Goal: Download file/media

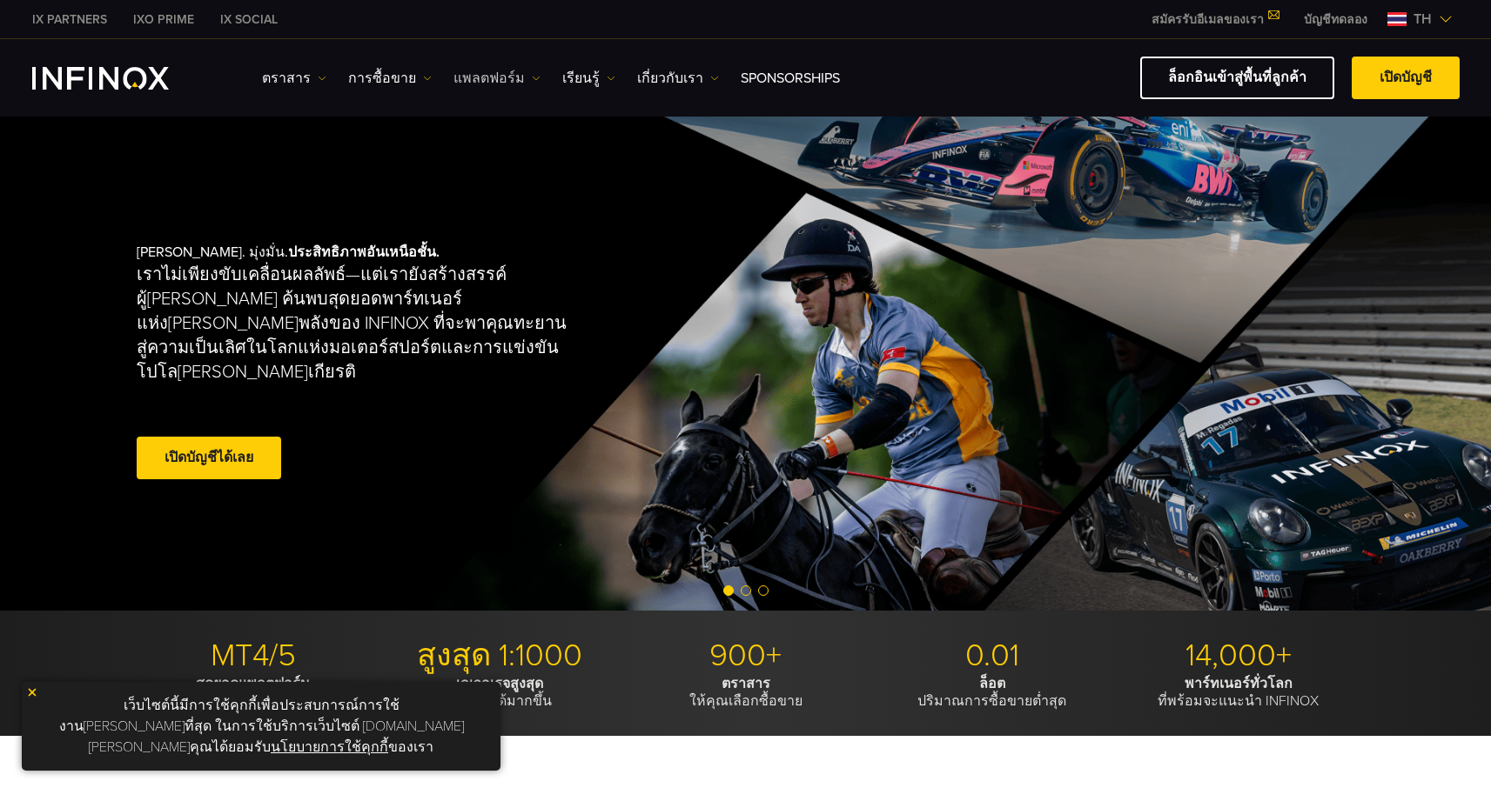
click at [532, 77] on img at bounding box center [536, 78] width 9 height 9
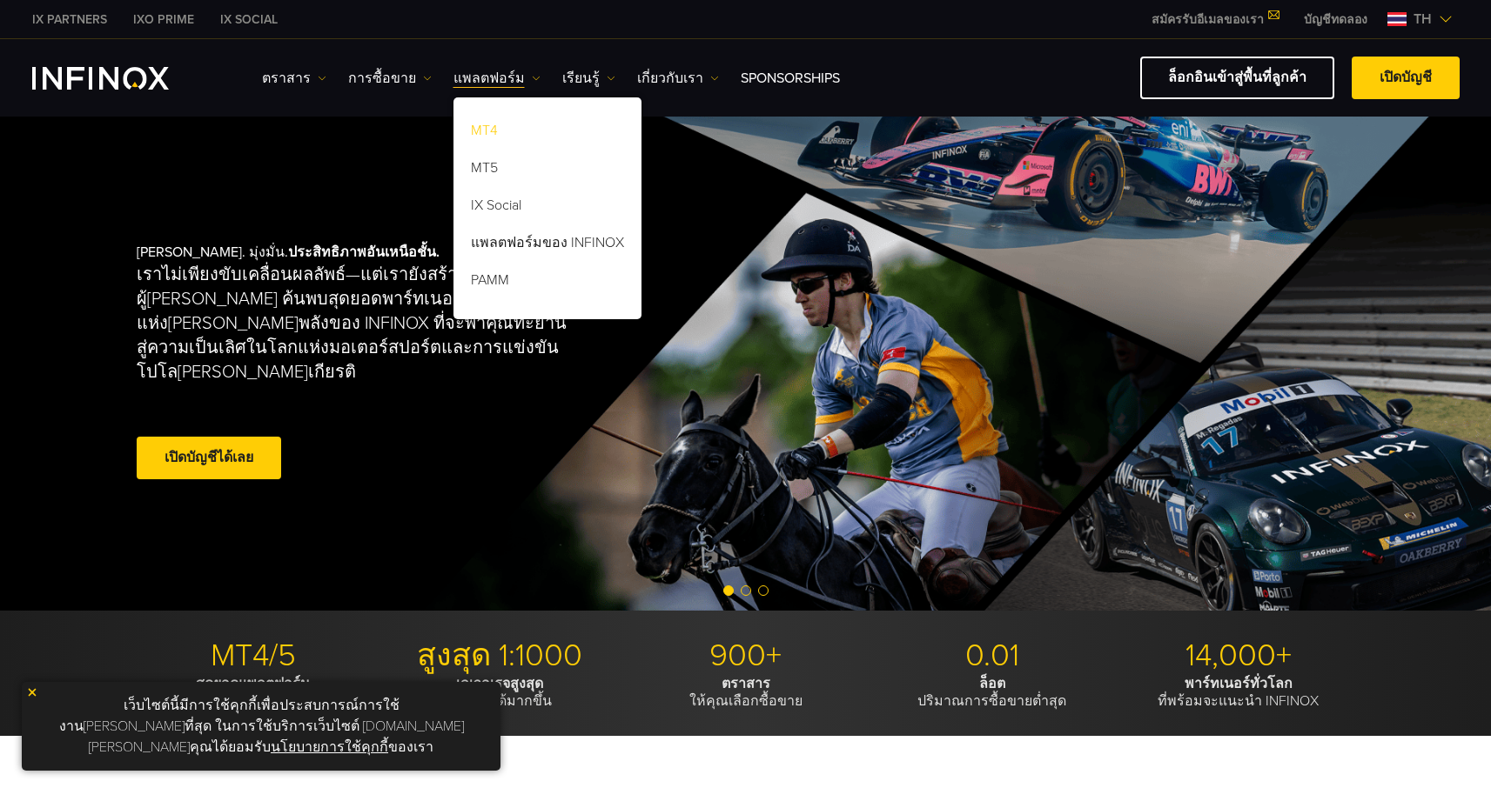
click at [483, 131] on link "MT4" at bounding box center [547, 133] width 188 height 37
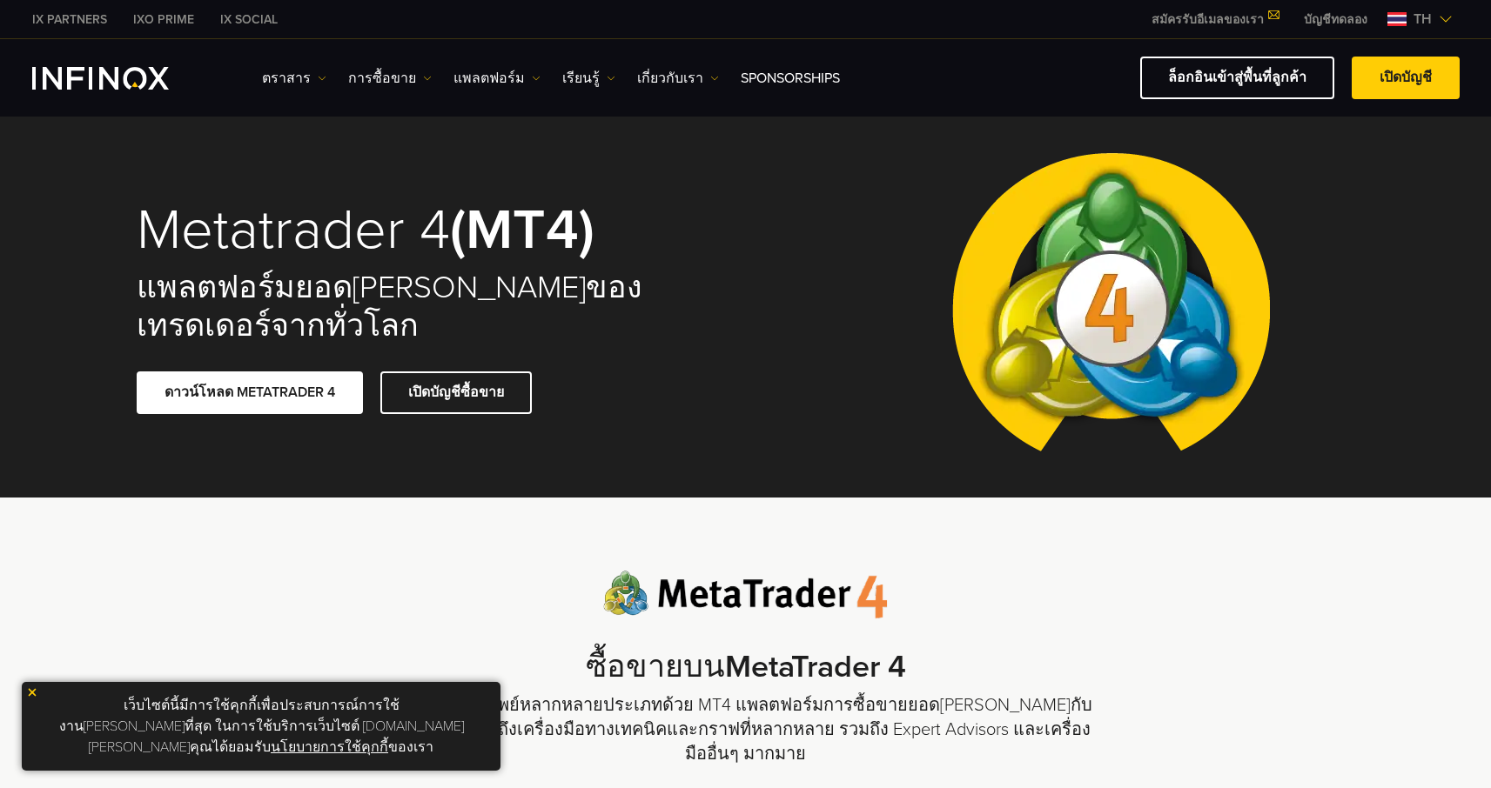
click at [35, 699] on img at bounding box center [32, 693] width 12 height 12
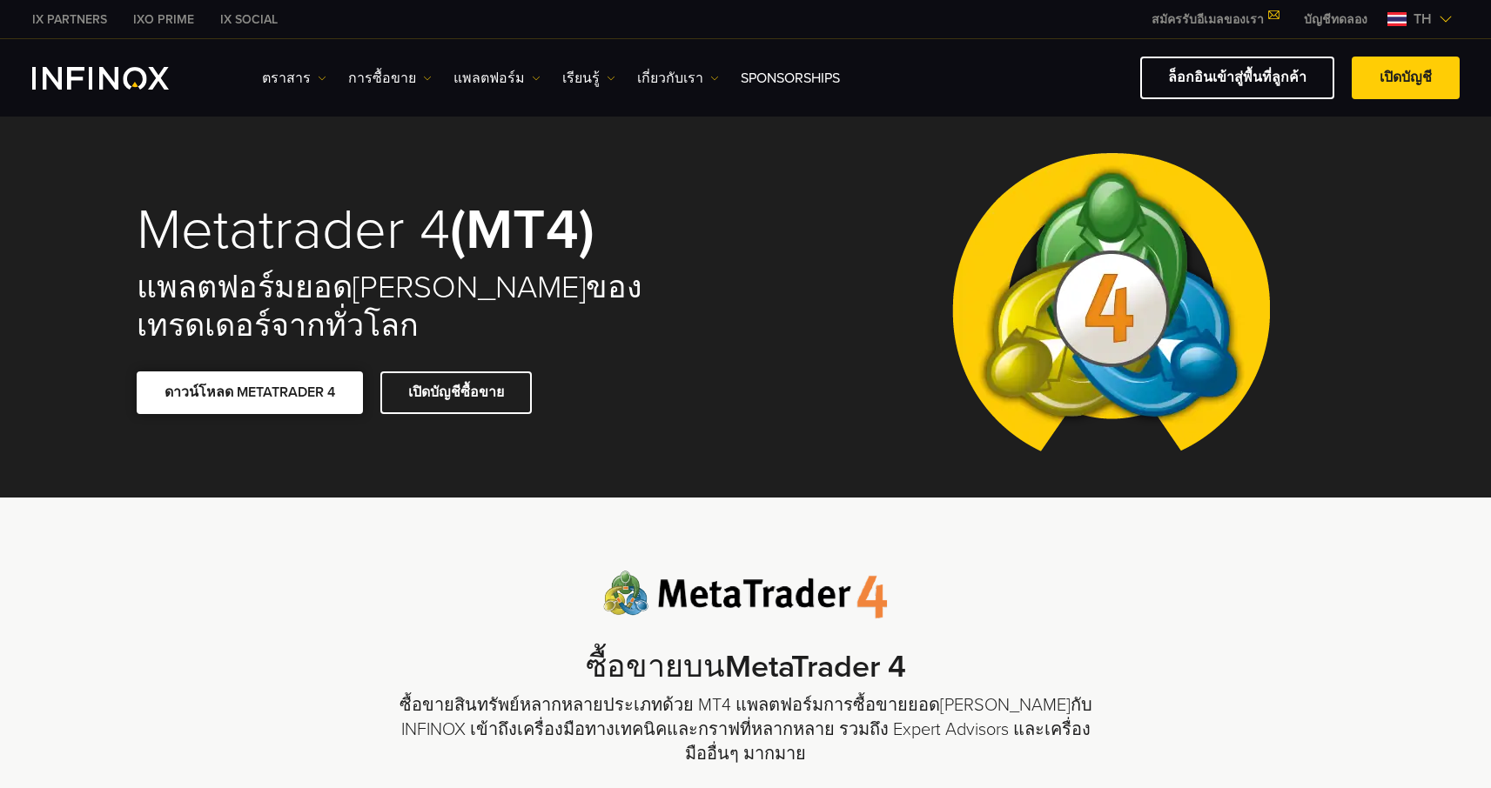
click at [295, 372] on link "ดาวน์โหลด METATRADER 4" at bounding box center [250, 393] width 226 height 43
